Goal: Information Seeking & Learning: Check status

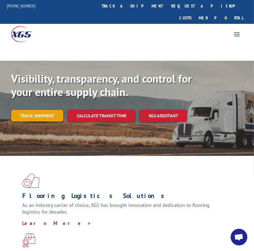
click at [22, 110] on link "Track shipment" at bounding box center [37, 116] width 52 height 12
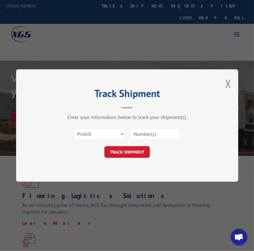
click at [133, 136] on input at bounding box center [154, 134] width 51 height 12
type input "17409434"
click button "TRACK SHIPMENT" at bounding box center [126, 152] width 45 height 12
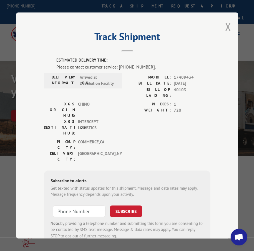
click at [227, 21] on button "Close modal" at bounding box center [228, 26] width 6 height 15
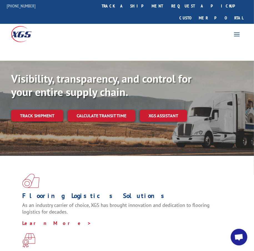
drag, startPoint x: 39, startPoint y: 108, endPoint x: 33, endPoint y: 96, distance: 13.5
click at [39, 110] on link "Track shipment" at bounding box center [37, 116] width 52 height 12
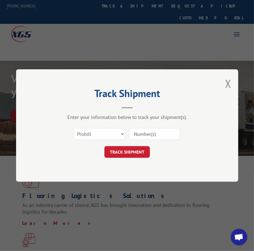
click at [72, 145] on form "Select category... Probill BOL PO TRACK SHIPMENT" at bounding box center [127, 141] width 166 height 33
drag, startPoint x: 83, startPoint y: 137, endPoint x: 93, endPoint y: 165, distance: 30.3
click at [93, 165] on div "Track Shipment Enter your information below to track your shipment(s). Select c…" at bounding box center [127, 125] width 222 height 112
click at [89, 126] on div "Select category... Probill BOL PO" at bounding box center [127, 134] width 166 height 18
click at [89, 128] on select "Select category... Probill BOL PO" at bounding box center [99, 134] width 51 height 12
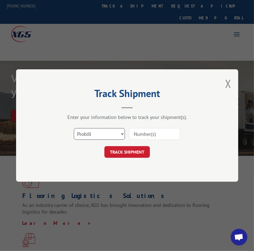
select select "bol"
click at [74, 128] on select "Select category... Probill BOL PO" at bounding box center [99, 134] width 51 height 12
click at [152, 133] on input at bounding box center [154, 134] width 51 height 12
type input "8"
type input "814945"
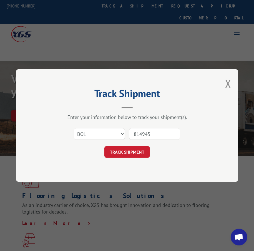
click button "TRACK SHIPMENT" at bounding box center [126, 152] width 45 height 12
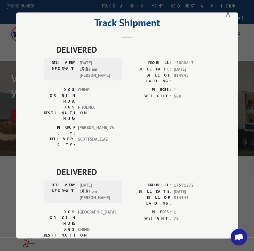
scroll to position [20, 0]
